Goal: Task Accomplishment & Management: Use online tool/utility

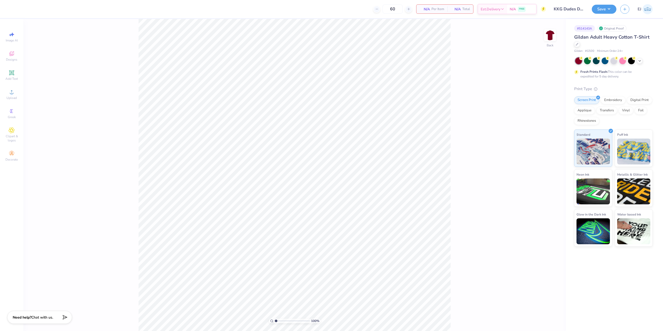
type input "KKG Dudes Day Dad Tee"
click at [9, 95] on div "Upload" at bounding box center [12, 94] width 18 height 15
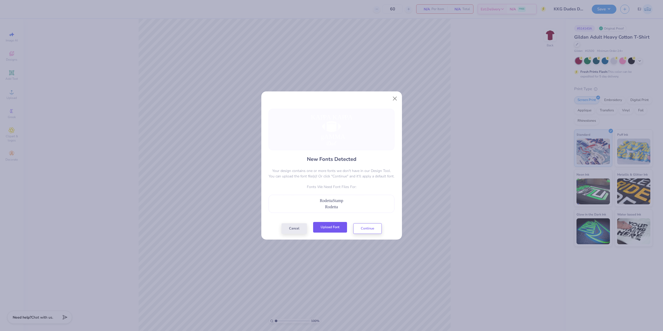
click at [336, 225] on button "Upload Font" at bounding box center [330, 227] width 34 height 11
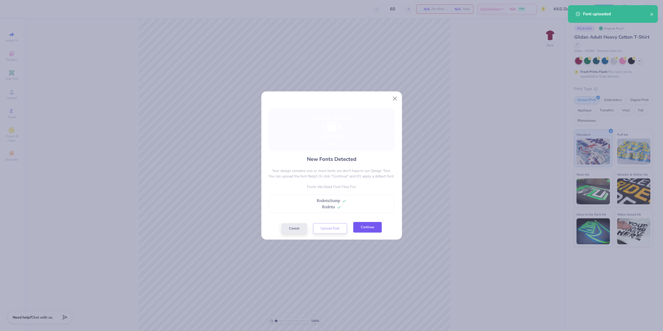
click at [368, 225] on button "Continue" at bounding box center [367, 227] width 28 height 11
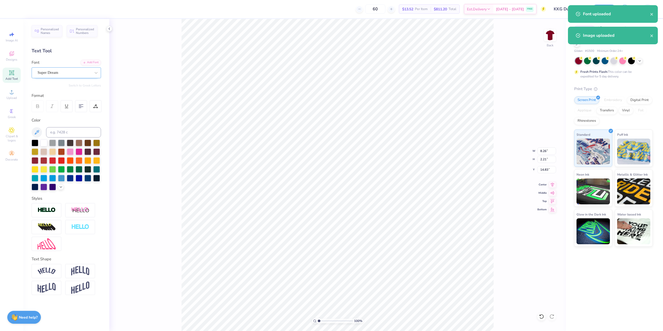
click at [56, 75] on div "Super Dream" at bounding box center [64, 73] width 54 height 8
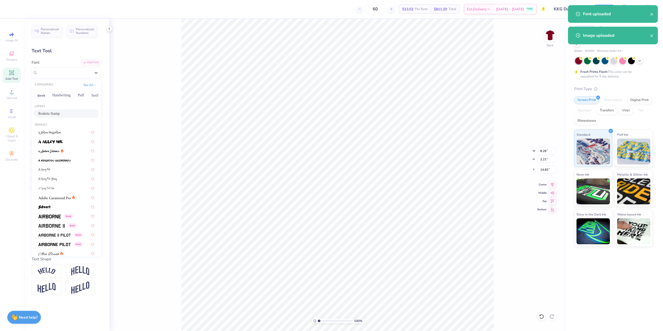
click at [60, 110] on div "Rodetta Stamp" at bounding box center [66, 113] width 65 height 9
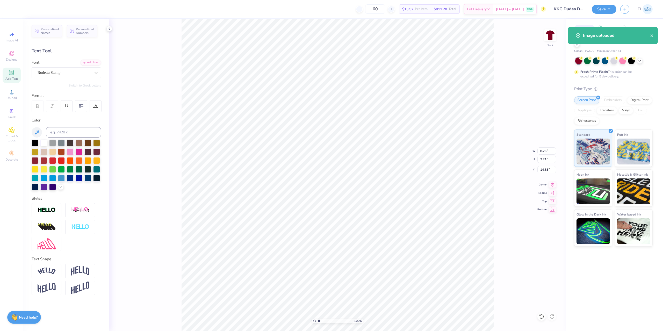
type input "8.01"
type input "1.80"
type input "14.99"
type input "14.98"
type input "1.78"
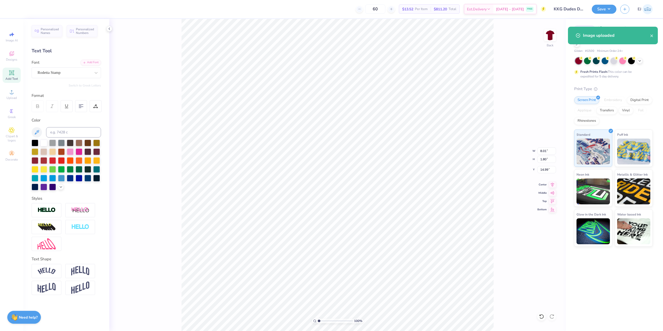
type input "7.50"
click at [73, 67] on div "Font Super Dream" at bounding box center [66, 69] width 69 height 19
click at [71, 70] on div "Super Dream" at bounding box center [64, 73] width 54 height 8
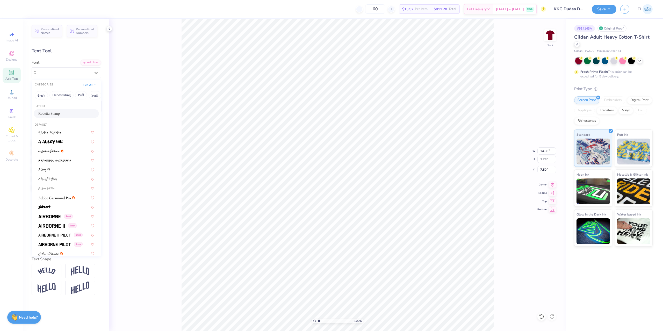
click at [66, 110] on div "Rodetta Stamp" at bounding box center [66, 113] width 65 height 9
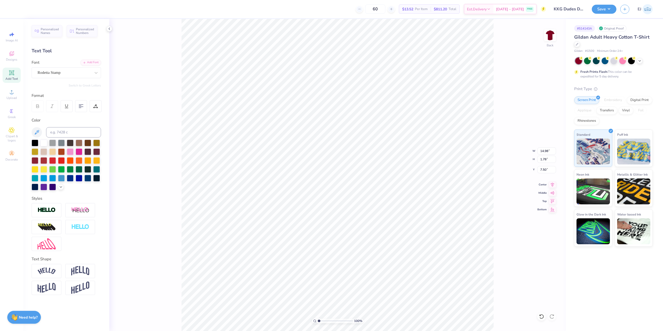
type input "14.97"
type input "1.74"
type input "7.69"
click at [52, 270] on img at bounding box center [47, 271] width 18 height 7
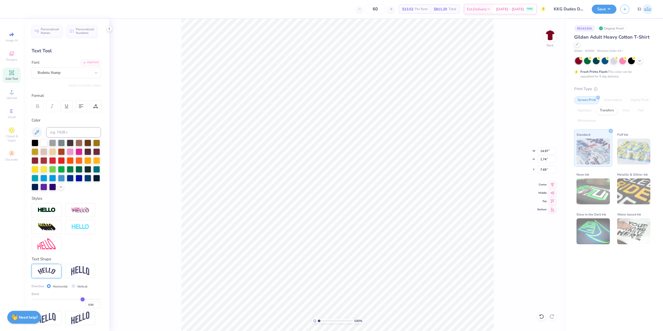
type input "15.02"
type input "3.44"
type input "6.84"
type input "7.21"
type input "4.08"
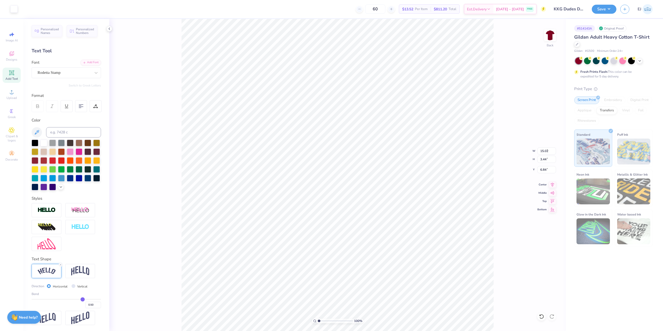
type input "9.91"
click at [549, 185] on icon at bounding box center [552, 184] width 7 height 6
type input "15.02"
type input "3.44"
type input "6.84"
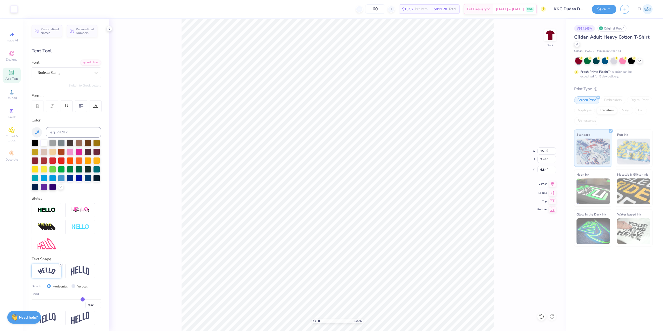
scroll to position [0, 1]
type input "7.21"
type input "4.08"
type input "9.91"
click at [552, 182] on icon at bounding box center [552, 184] width 7 height 6
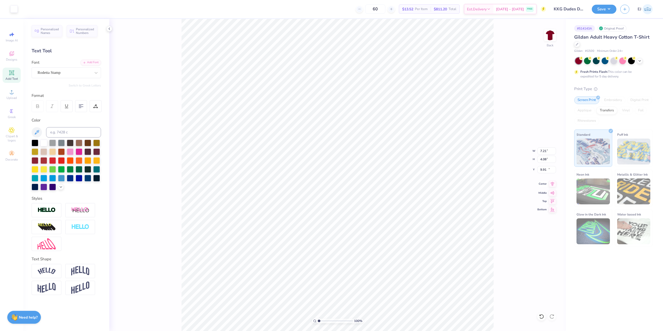
type input "8.01"
type input "1.80"
type input "14.99"
click at [551, 184] on icon at bounding box center [552, 184] width 7 height 6
type input "3.79"
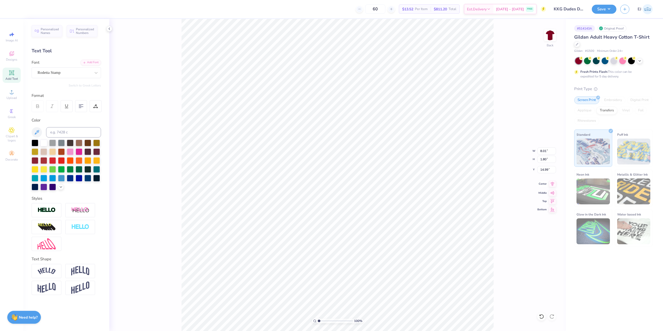
type input "1.63"
type input "17.37"
click at [553, 185] on icon at bounding box center [552, 184] width 7 height 6
click at [554, 183] on icon at bounding box center [552, 184] width 7 height 6
click at [543, 152] on input "15.02" at bounding box center [547, 150] width 19 height 7
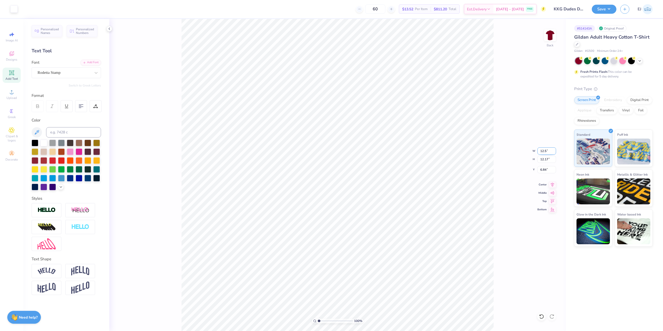
type input "12.50"
type input "10.13"
type input "3.00"
click at [604, 11] on button "Save" at bounding box center [604, 8] width 25 height 9
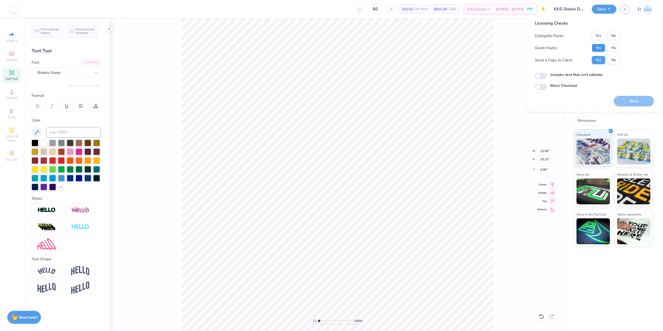
click at [596, 46] on button "Yes" at bounding box center [598, 48] width 13 height 8
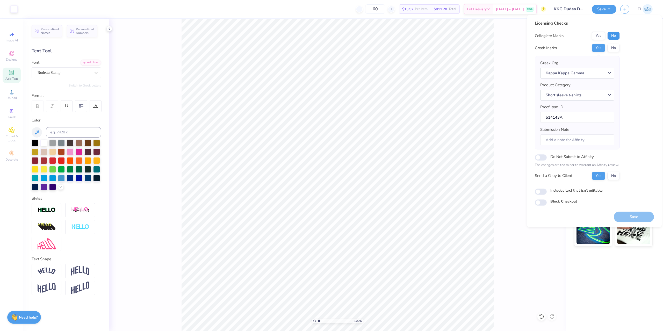
click at [612, 33] on button "No" at bounding box center [613, 36] width 12 height 8
click at [635, 219] on button "Save" at bounding box center [634, 217] width 40 height 11
